Goal: Transaction & Acquisition: Purchase product/service

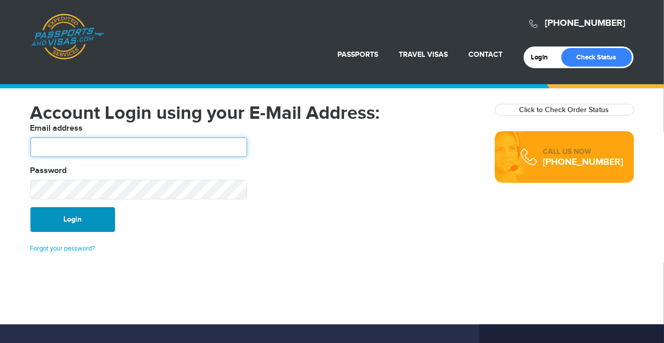
type input "********"
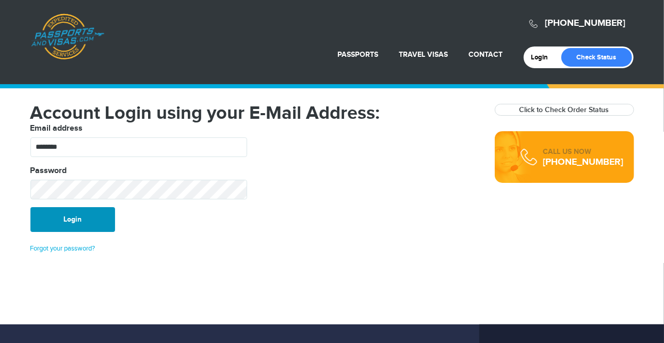
click at [69, 225] on button "Login" at bounding box center [72, 219] width 85 height 25
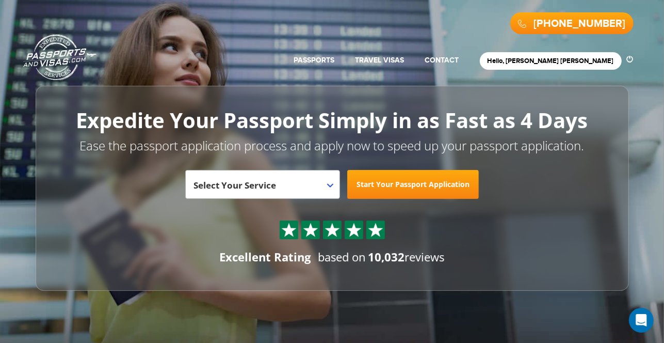
click at [60, 46] on link "Passports & [DOMAIN_NAME]" at bounding box center [59, 57] width 73 height 46
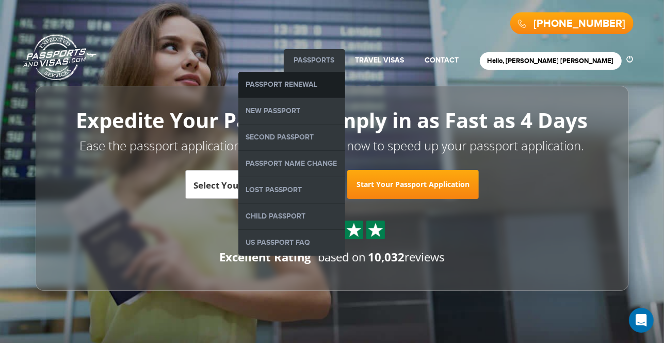
click at [345, 86] on link "Passport Renewal" at bounding box center [292, 85] width 107 height 26
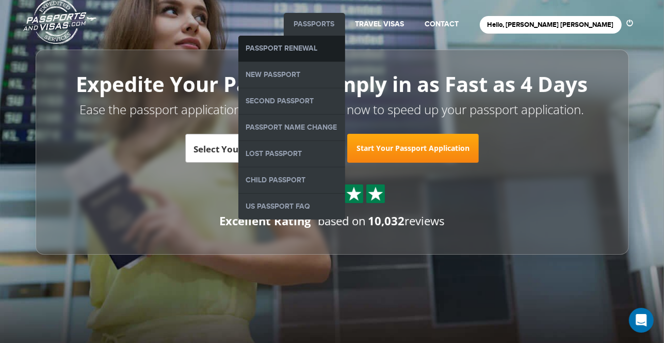
scroll to position [37, 0]
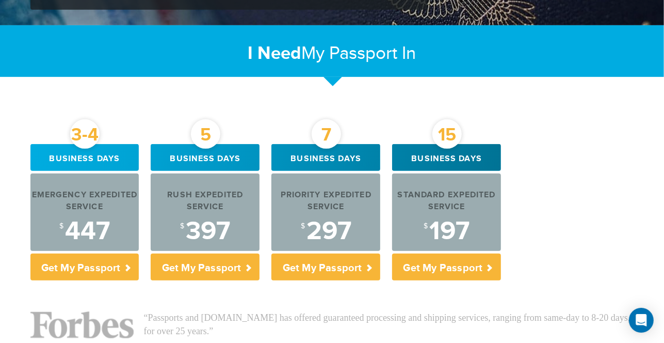
scroll to position [315, 0]
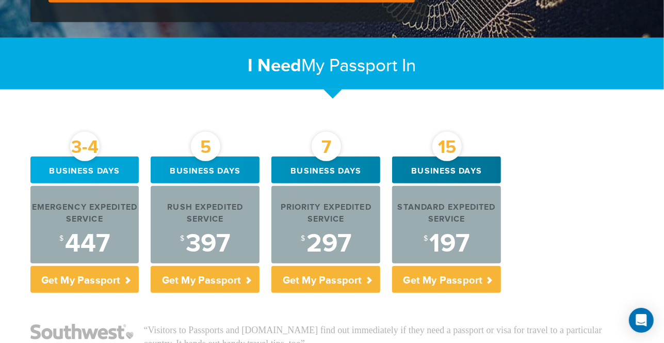
click at [560, 168] on div "3-4 Business days Emergency Expedited Service $ 447 Get My Passport 5 Business …" at bounding box center [333, 226] width 620 height 141
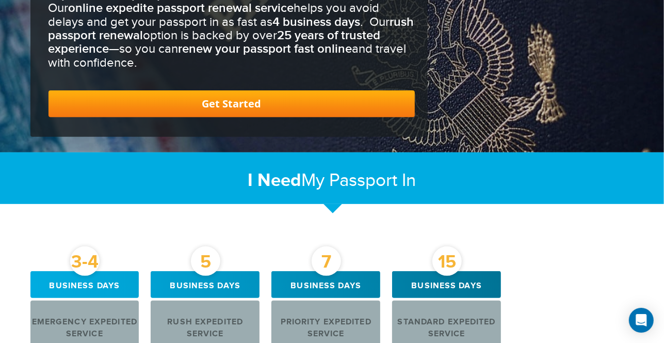
scroll to position [0, 0]
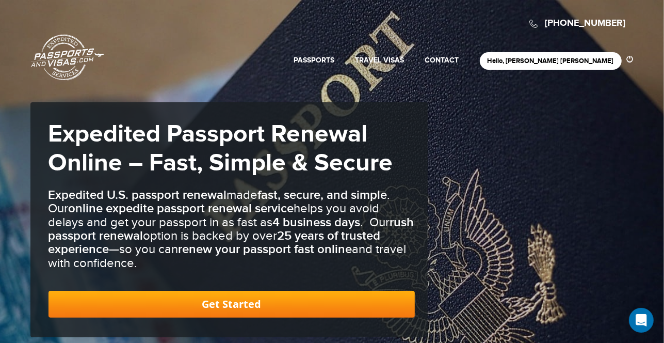
click at [68, 68] on link "Passports & [DOMAIN_NAME]" at bounding box center [67, 57] width 73 height 46
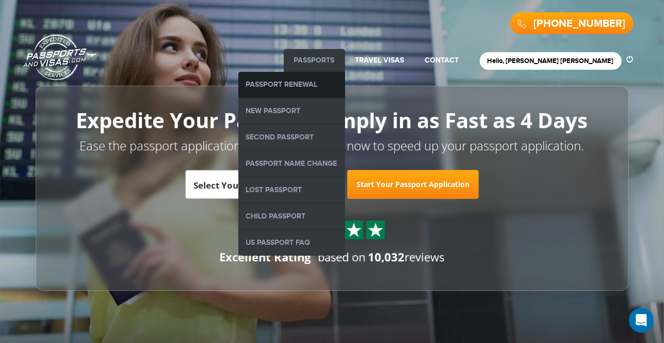
click at [345, 90] on link "Passport Renewal" at bounding box center [292, 85] width 107 height 26
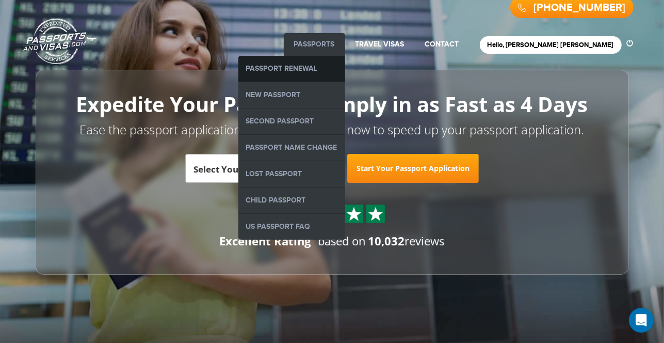
scroll to position [19, 0]
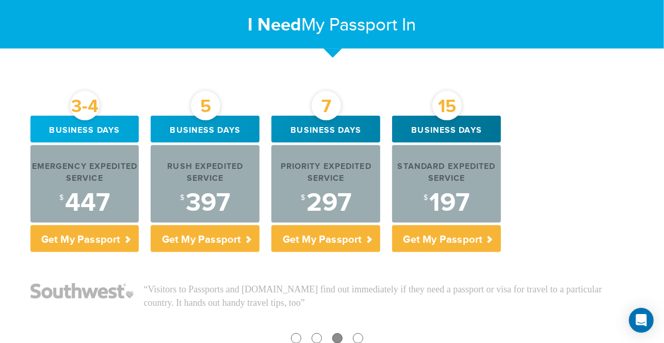
scroll to position [356, 0]
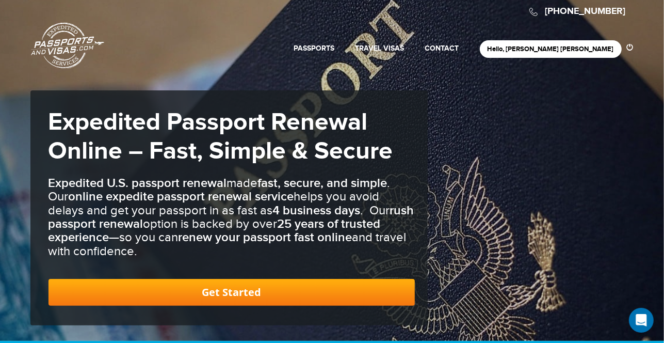
scroll to position [0, 0]
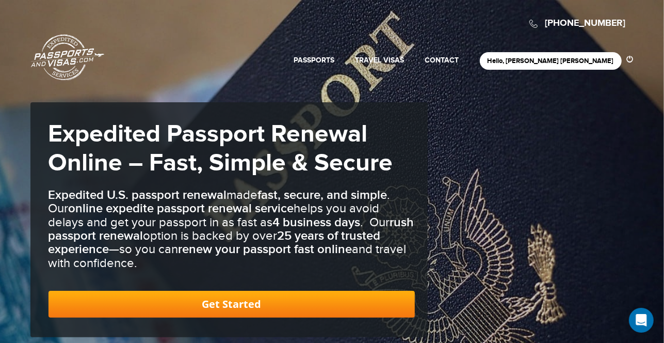
click at [67, 44] on link "Passports & [DOMAIN_NAME]" at bounding box center [67, 57] width 73 height 46
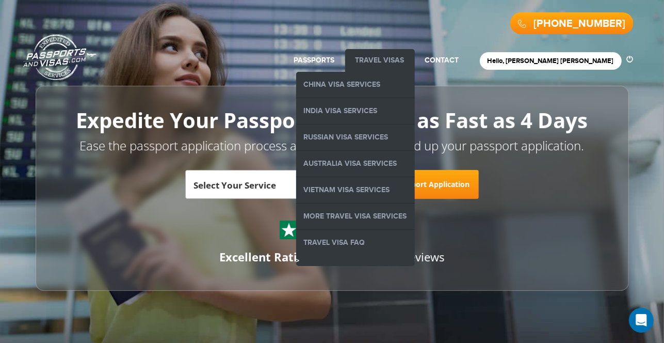
click at [405, 61] on link "Travel Visas" at bounding box center [380, 60] width 49 height 9
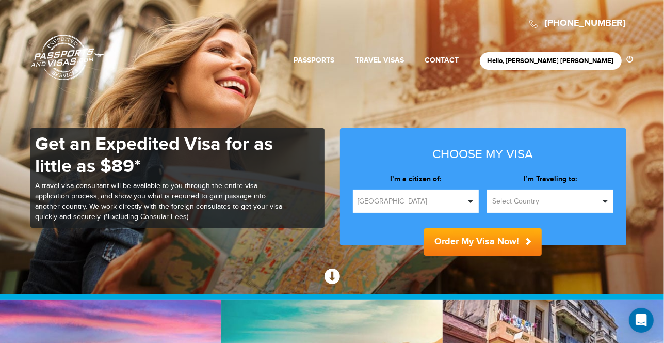
click at [521, 199] on span "Select Country" at bounding box center [546, 201] width 107 height 10
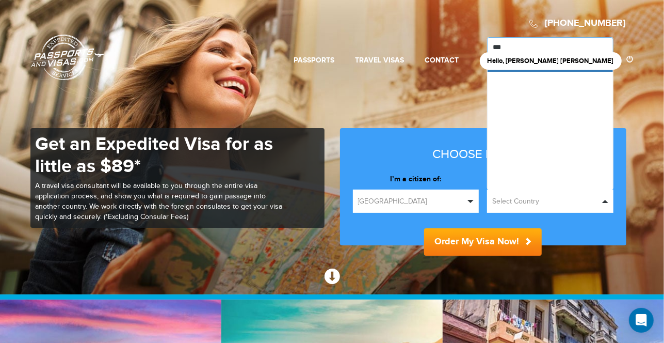
type input "****"
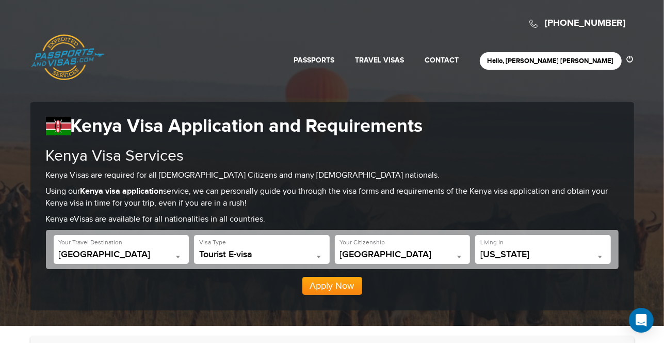
click at [69, 63] on link "Passports & [DOMAIN_NAME]" at bounding box center [67, 57] width 73 height 46
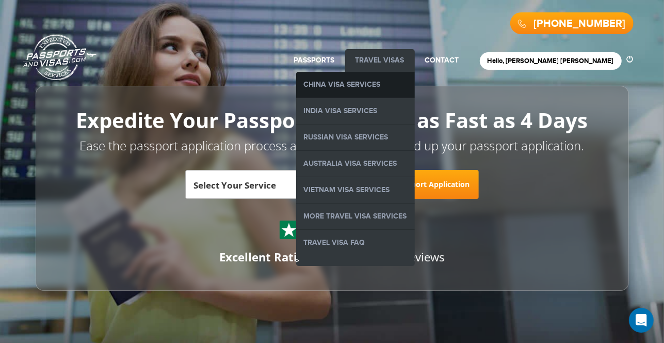
click at [415, 86] on link "China Visa Services" at bounding box center [355, 85] width 119 height 26
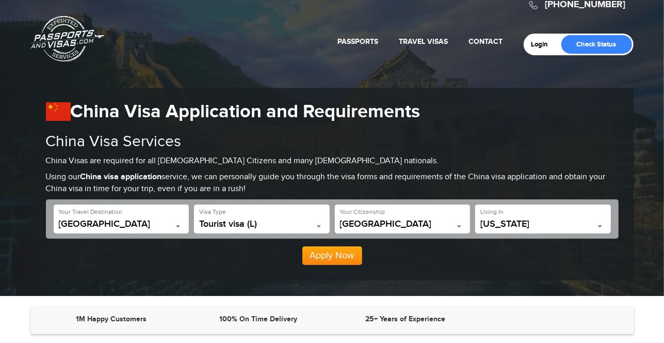
scroll to position [46, 0]
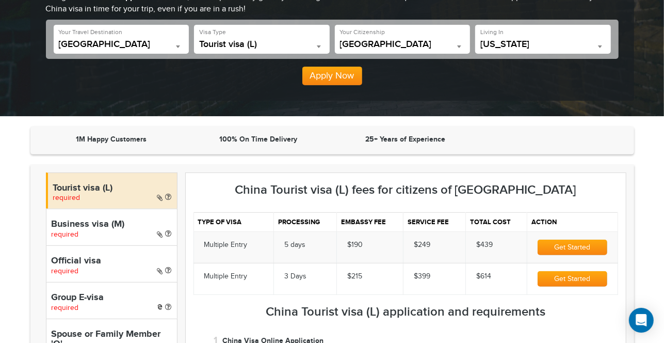
scroll to position [0, 0]
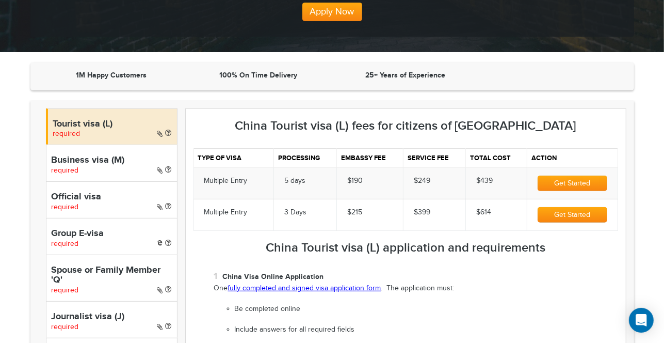
scroll to position [212, 0]
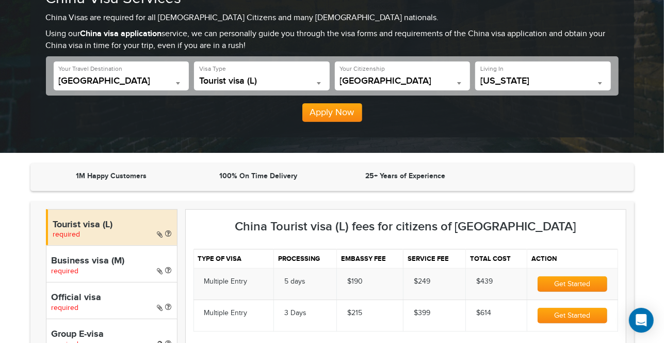
scroll to position [154, 0]
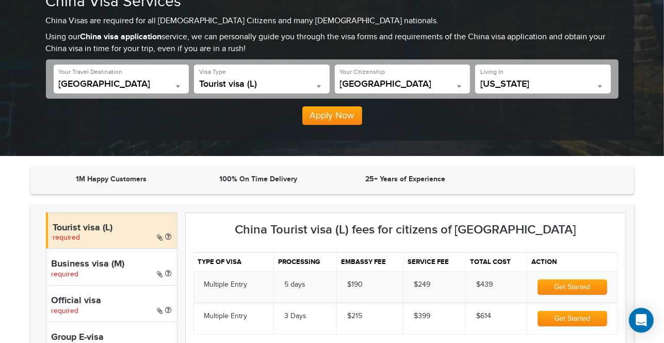
click at [576, 292] on button "Get Started" at bounding box center [572, 286] width 69 height 15
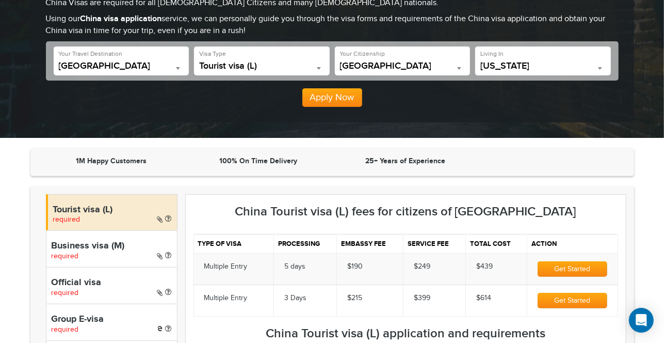
scroll to position [173, 0]
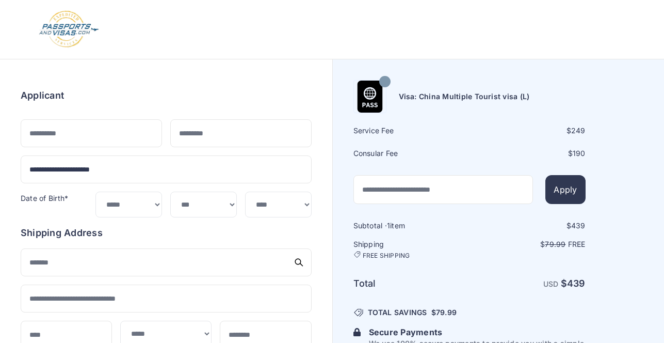
select select
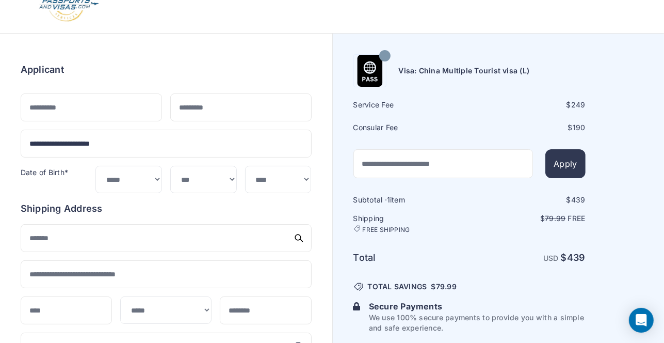
scroll to position [27, 0]
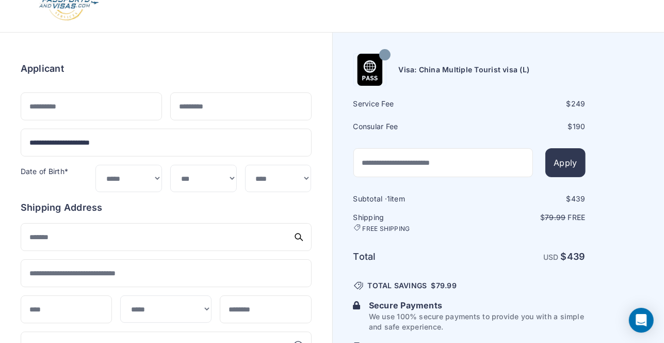
click at [39, 165] on div "Date of Birth*" at bounding box center [54, 178] width 67 height 27
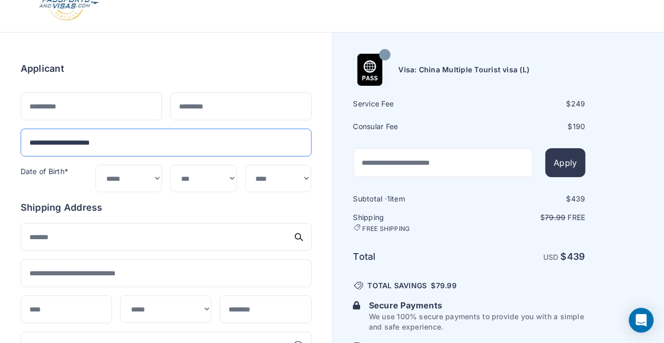
click at [75, 150] on input "**********" at bounding box center [166, 143] width 291 height 28
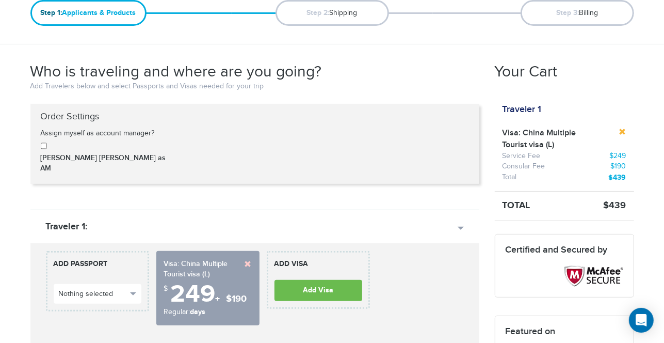
click at [623, 134] on link at bounding box center [623, 131] width 7 height 7
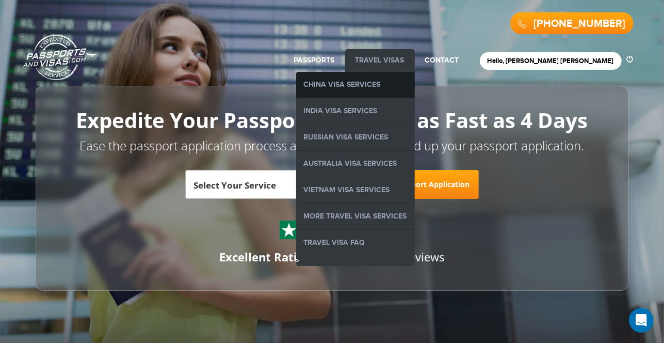
click at [406, 87] on link "China Visa Services" at bounding box center [355, 85] width 119 height 26
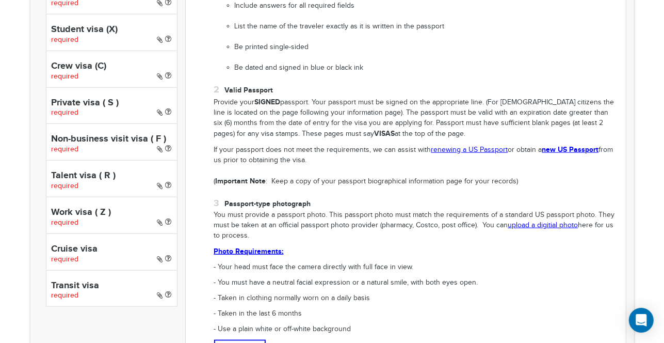
scroll to position [881, 0]
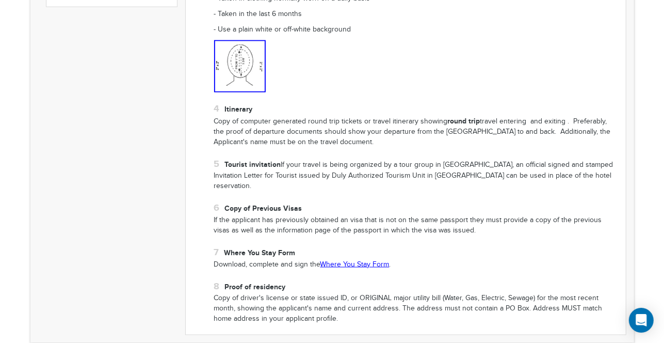
click at [332, 260] on link "Where You Stay Form" at bounding box center [355, 264] width 69 height 8
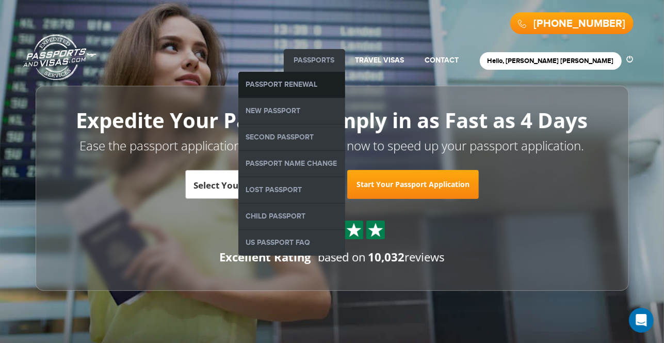
click at [345, 80] on link "Passport Renewal" at bounding box center [292, 85] width 107 height 26
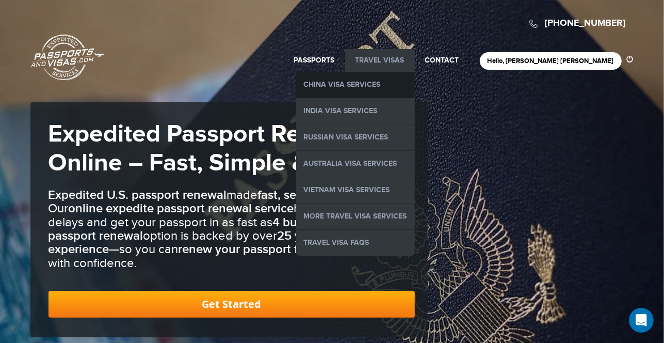
click at [413, 82] on link "China Visa Services" at bounding box center [355, 85] width 119 height 26
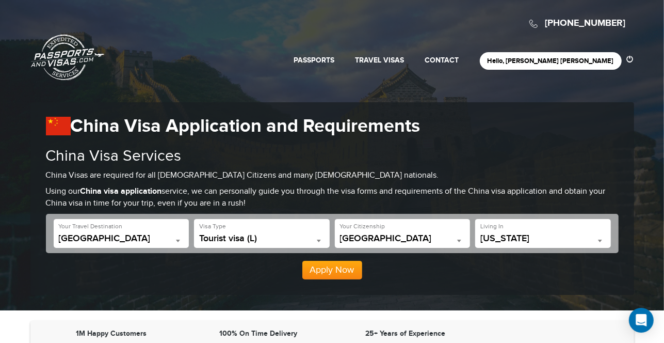
click at [66, 75] on link "Passports & [DOMAIN_NAME]" at bounding box center [67, 57] width 73 height 46
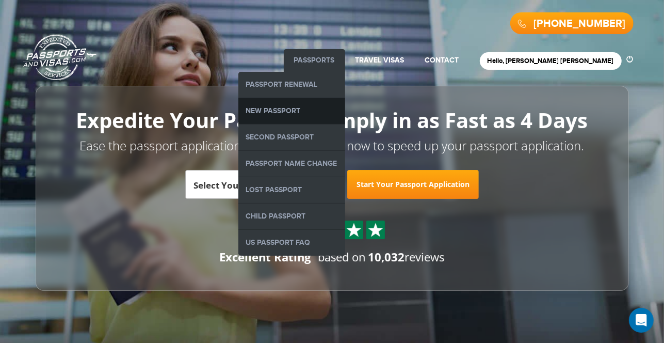
click at [334, 108] on link "New Passport" at bounding box center [292, 111] width 107 height 26
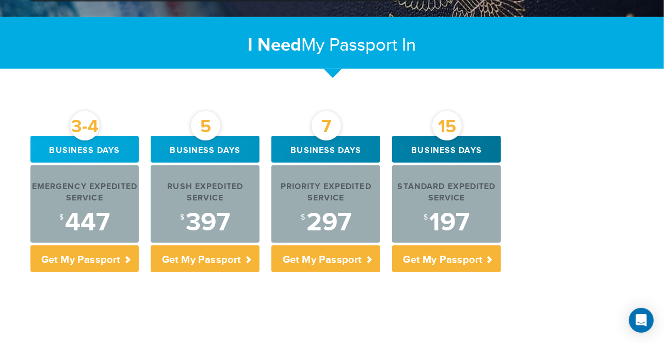
scroll to position [320, 0]
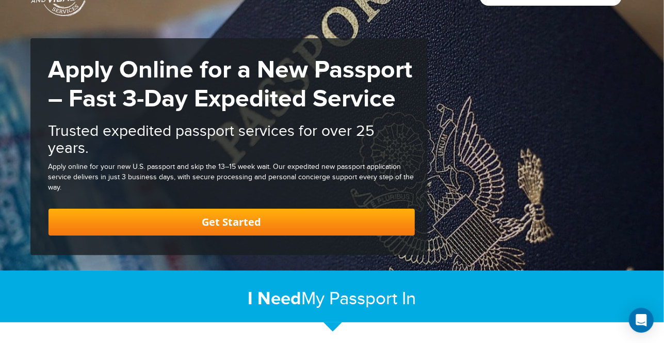
scroll to position [0, 0]
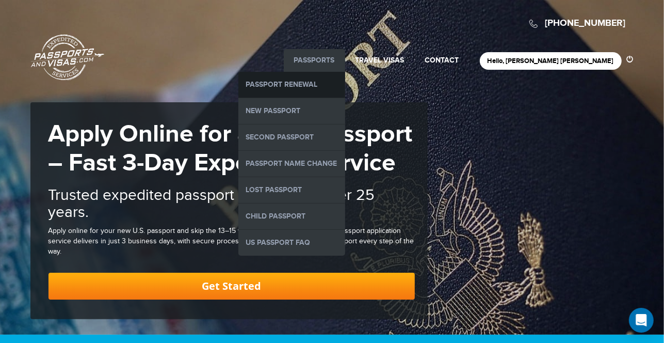
click at [345, 81] on link "Passport Renewal" at bounding box center [292, 85] width 107 height 26
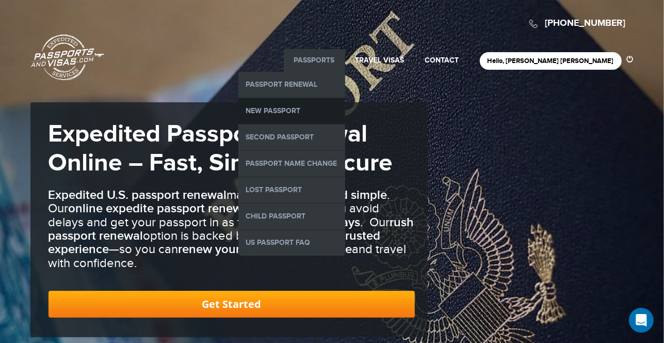
click at [330, 113] on link "New Passport" at bounding box center [292, 111] width 107 height 26
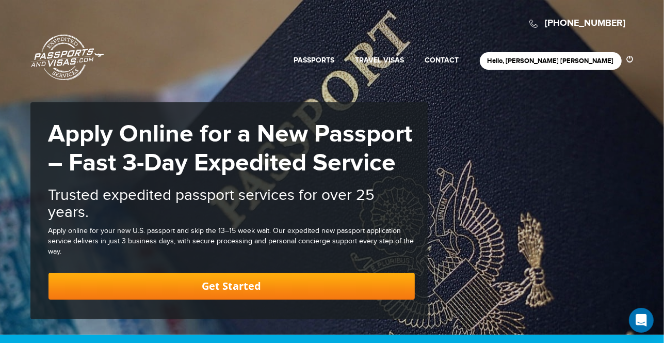
click at [61, 48] on link "Passports & [DOMAIN_NAME]" at bounding box center [67, 57] width 73 height 46
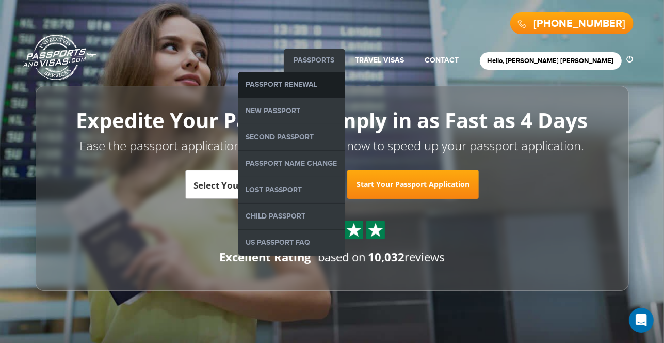
click at [345, 90] on link "Passport Renewal" at bounding box center [292, 85] width 107 height 26
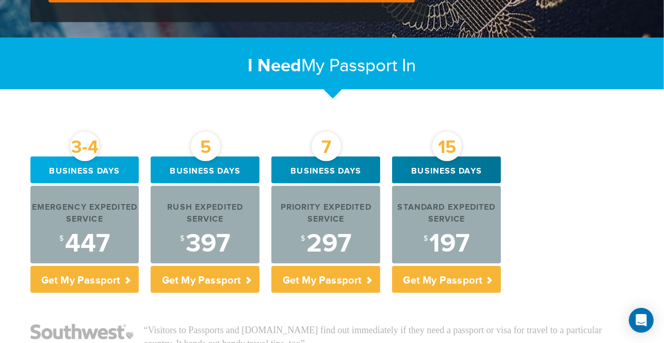
scroll to position [372, 0]
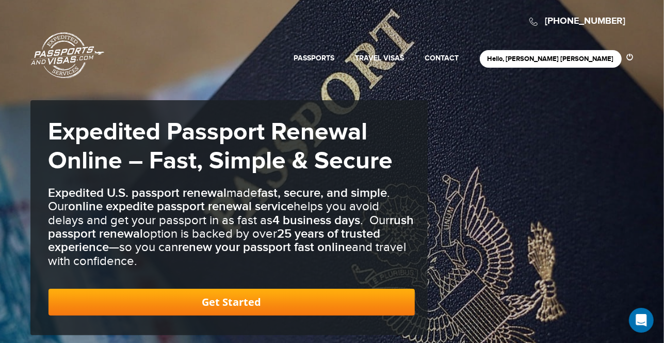
scroll to position [0, 0]
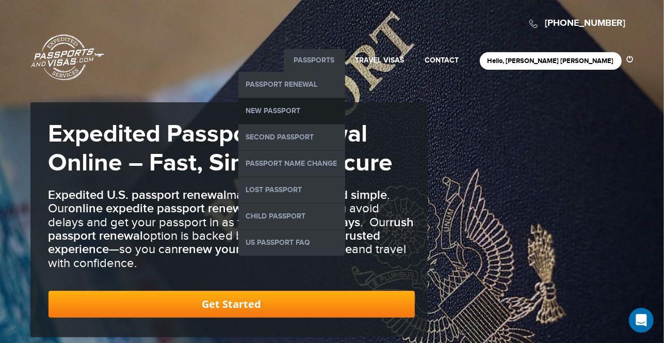
click at [345, 103] on link "New Passport" at bounding box center [292, 111] width 107 height 26
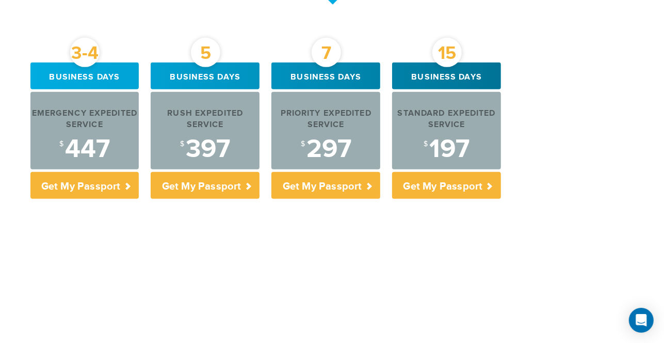
scroll to position [391, 0]
click at [287, 227] on div "3-4 Business days Emergency Expedited Service $ 447 Get My Passport 5 Business …" at bounding box center [333, 248] width 620 height 373
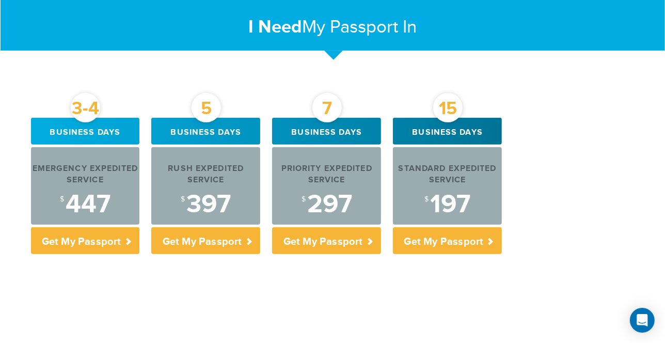
scroll to position [351, 0]
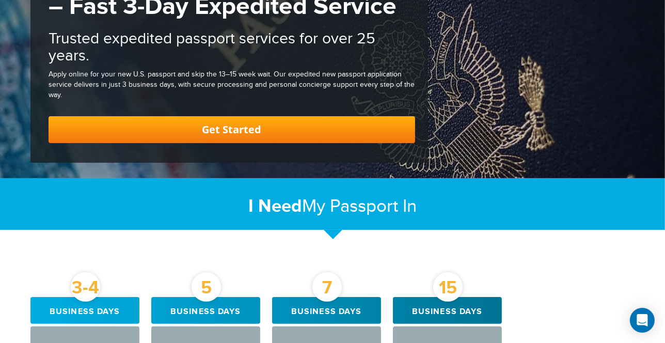
scroll to position [0, 0]
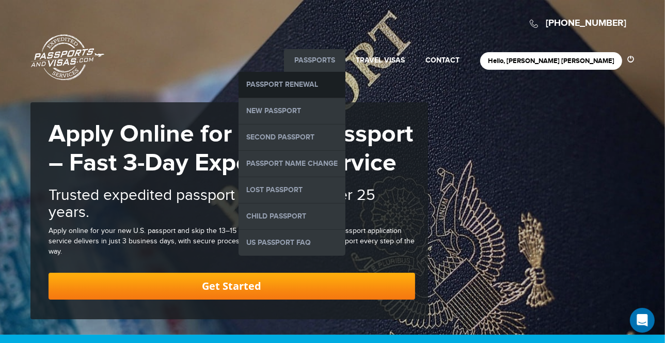
click at [344, 85] on link "Passport Renewal" at bounding box center [292, 85] width 107 height 26
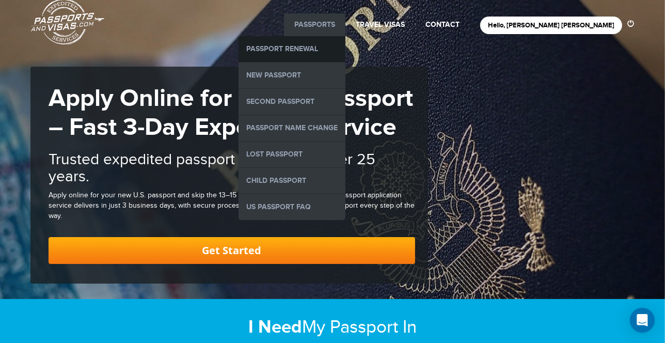
scroll to position [37, 0]
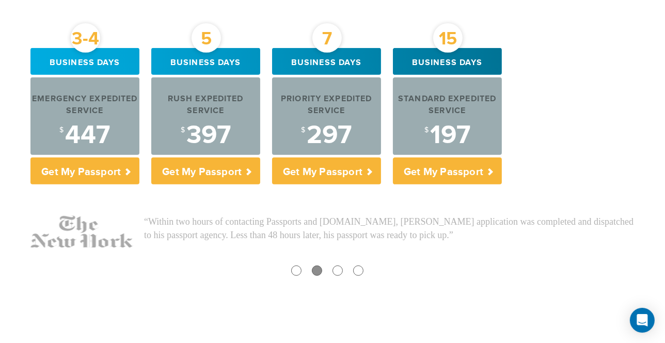
scroll to position [440, 0]
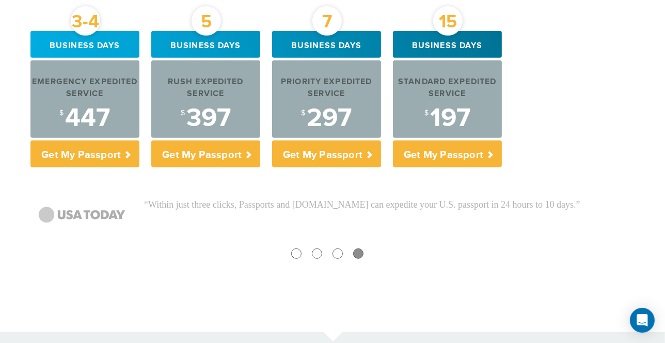
click at [448, 244] on ul "“Visitors to Passports and [DOMAIN_NAME] find out immediately if they need a pa…" at bounding box center [332, 230] width 604 height 64
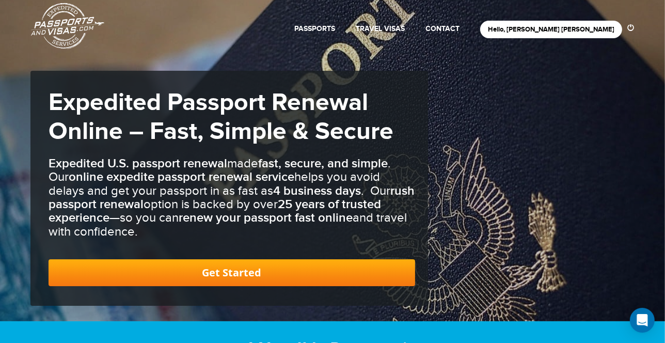
scroll to position [0, 0]
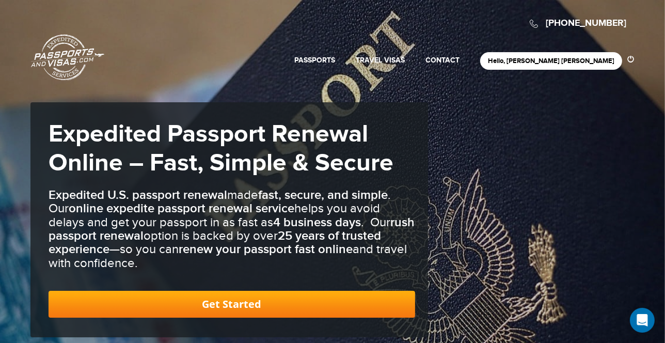
click at [72, 71] on link "Passports & [DOMAIN_NAME]" at bounding box center [67, 57] width 73 height 46
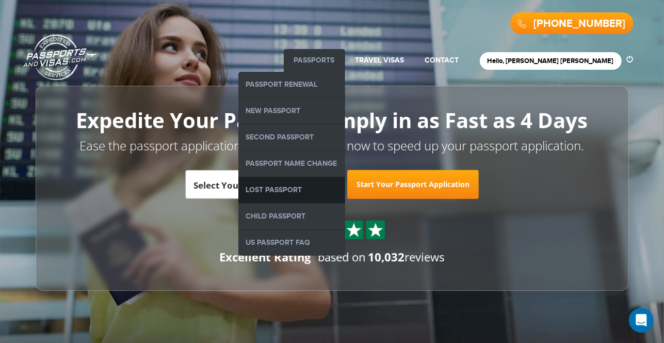
click at [337, 188] on link "Lost Passport" at bounding box center [292, 190] width 107 height 26
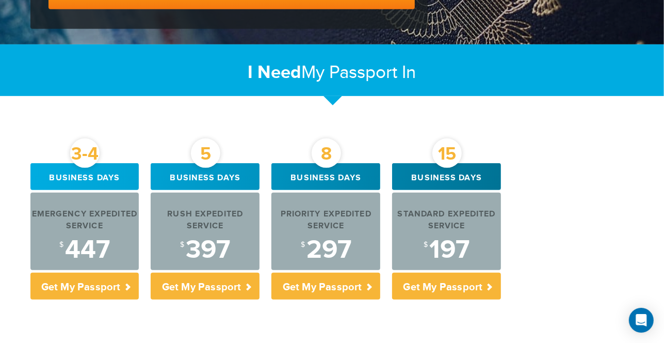
scroll to position [303, 0]
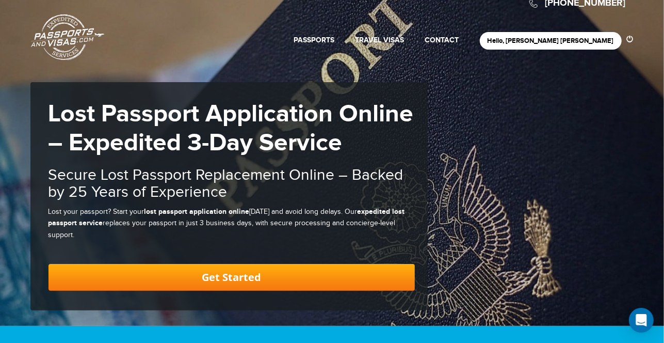
scroll to position [19, 0]
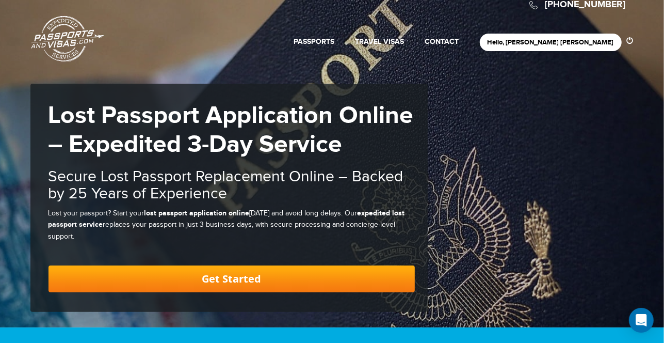
click at [75, 34] on link "Passports & [DOMAIN_NAME]" at bounding box center [67, 38] width 73 height 46
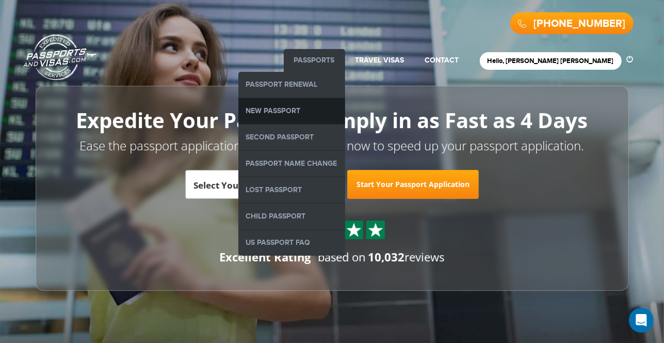
click at [328, 107] on link "New Passport" at bounding box center [292, 111] width 107 height 26
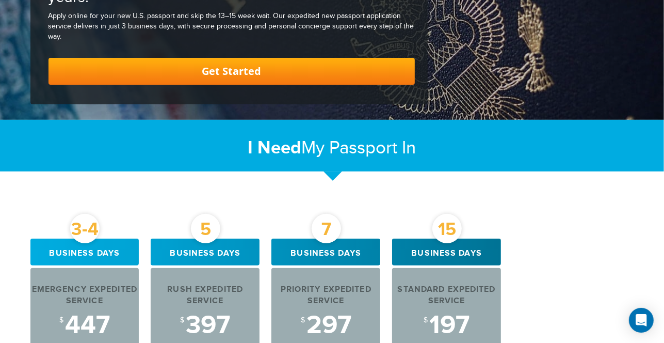
scroll to position [230, 0]
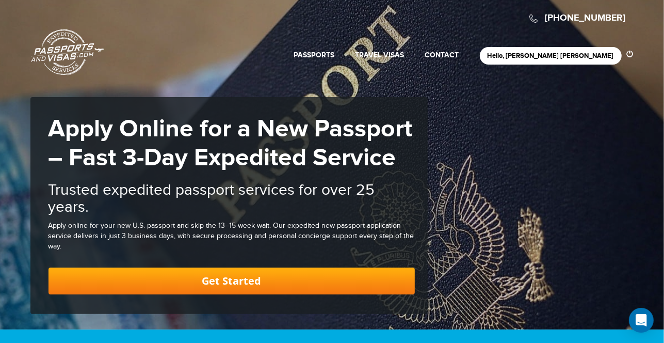
scroll to position [0, 0]
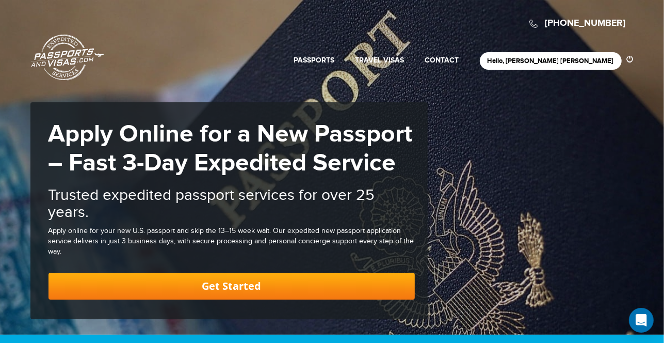
click at [58, 66] on link "Passports & [DOMAIN_NAME]" at bounding box center [67, 57] width 73 height 46
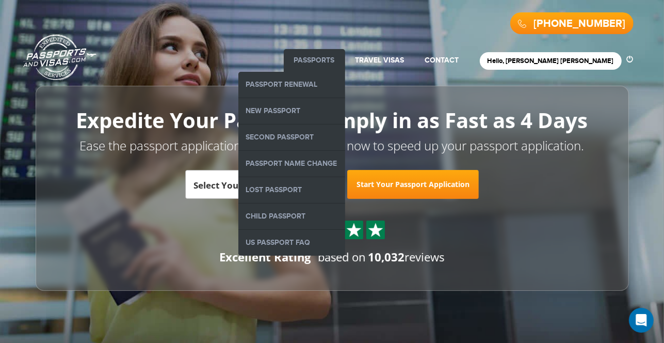
click at [335, 62] on link "Passports" at bounding box center [314, 60] width 41 height 9
click at [328, 80] on link "Passport Renewal" at bounding box center [292, 85] width 107 height 26
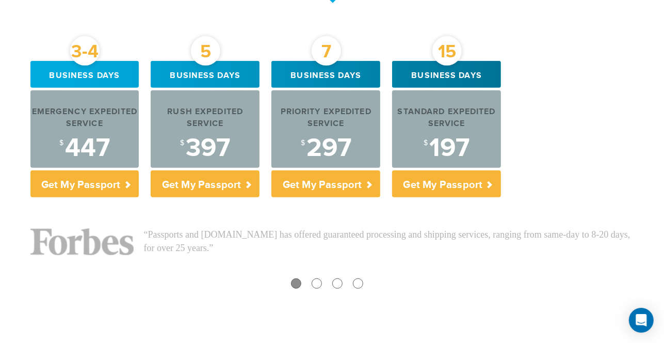
scroll to position [410, 0]
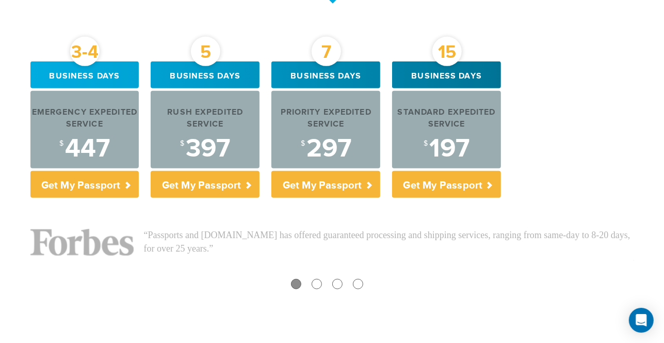
click at [610, 80] on div "3-4 Business days Emergency Expedited Service $ 447 Get My Passport 5 Business …" at bounding box center [333, 131] width 620 height 141
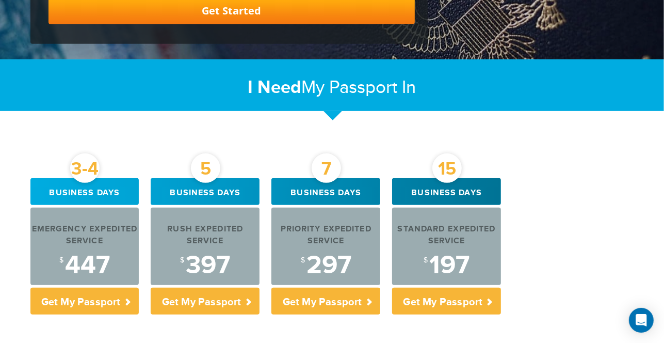
scroll to position [0, 0]
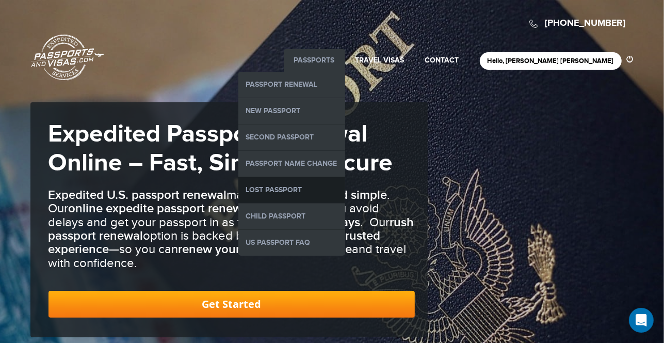
click at [333, 183] on link "Lost Passport" at bounding box center [292, 190] width 107 height 26
